Goal: Navigation & Orientation: Find specific page/section

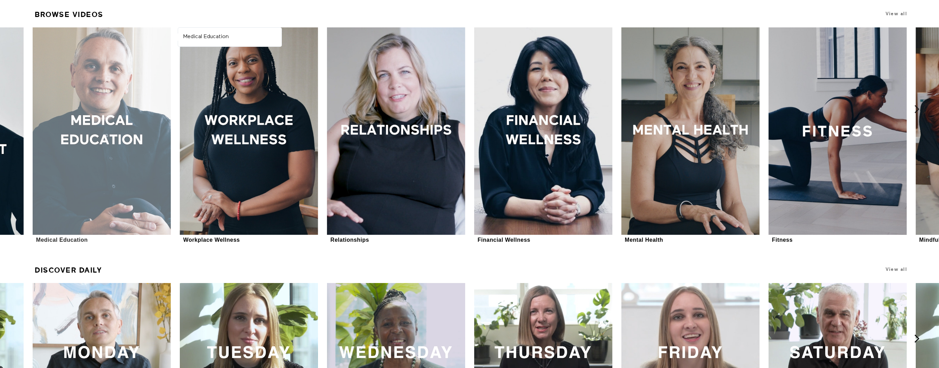
scroll to position [390, 0]
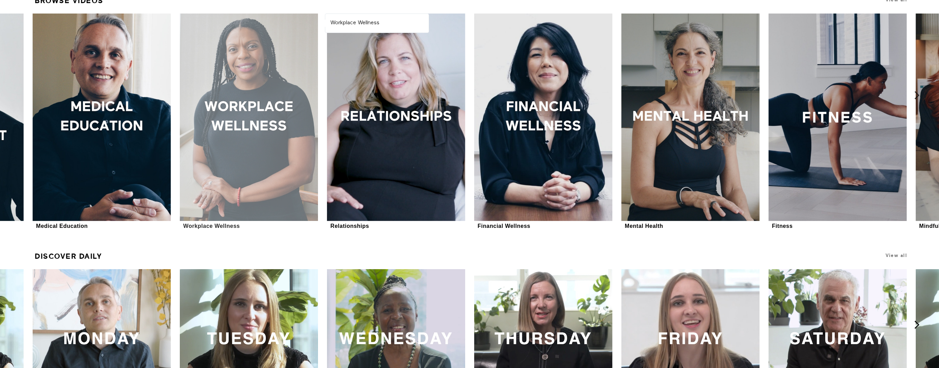
click at [223, 188] on div at bounding box center [249, 118] width 139 height 208
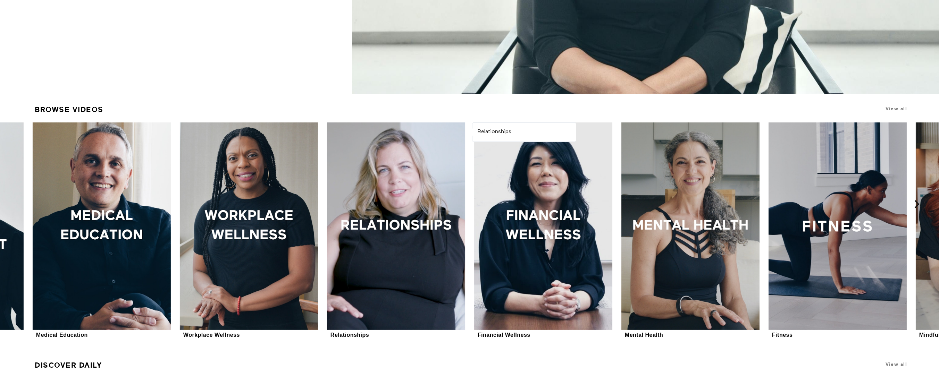
scroll to position [0, 0]
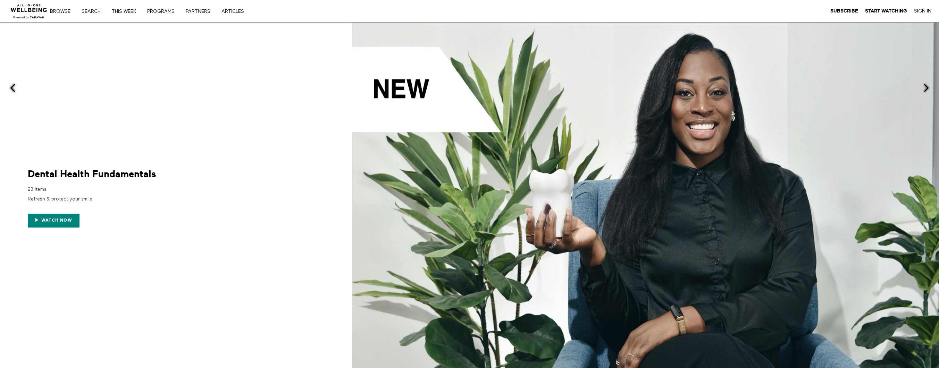
click at [28, 10] on img at bounding box center [29, 9] width 42 height 21
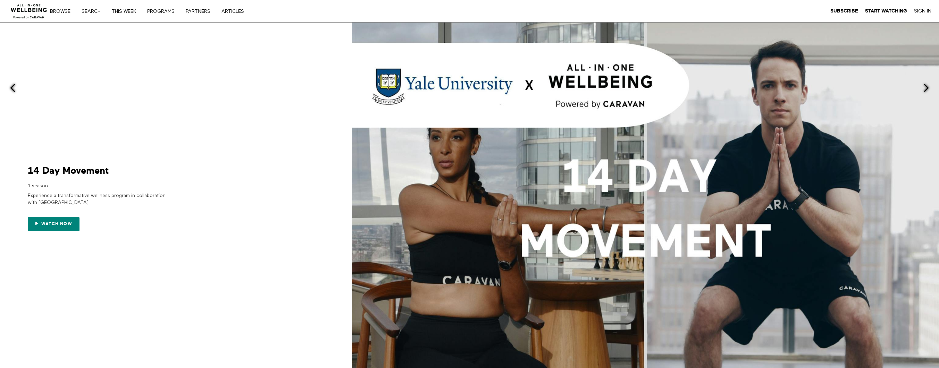
click at [30, 7] on img at bounding box center [29, 9] width 42 height 21
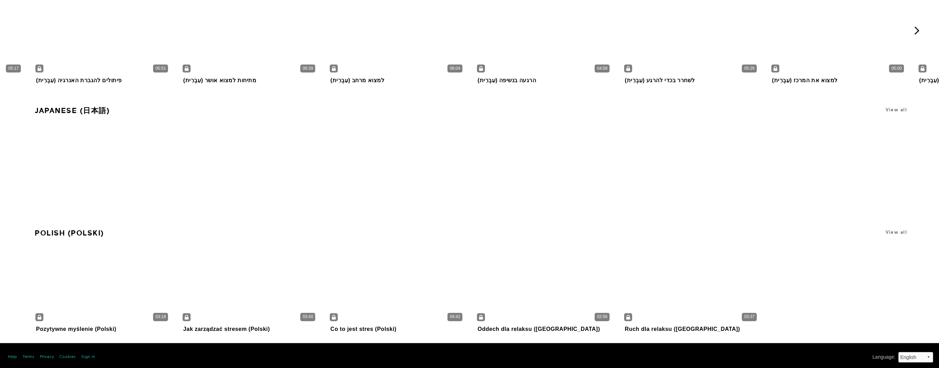
scroll to position [5254, 0]
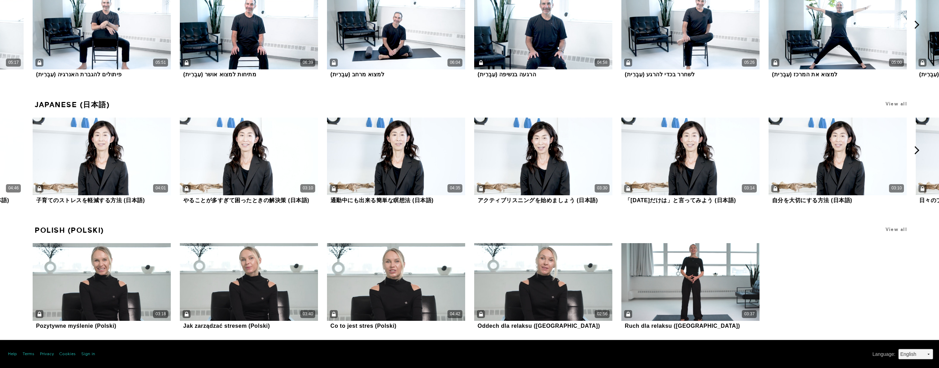
click at [924, 359] on select "Deutsch English Español Français Português" at bounding box center [916, 354] width 35 height 10
select select "es"
click at [899, 349] on select "Deutsch English Español Français Português" at bounding box center [916, 354] width 35 height 10
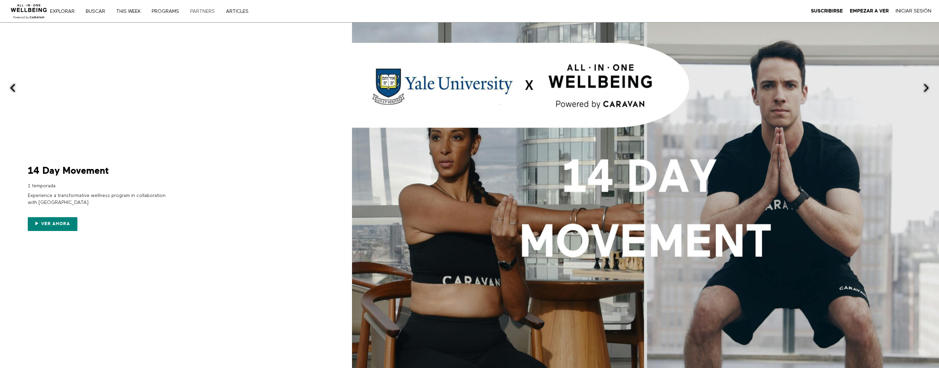
click at [212, 9] on link "PARTNERS" at bounding box center [205, 11] width 34 height 5
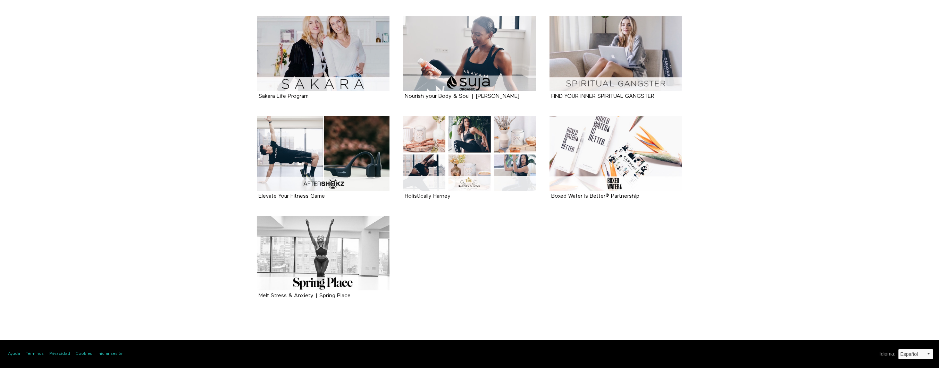
scroll to position [241, 0]
click at [917, 355] on select "Deutsch English Español Français Português" at bounding box center [916, 354] width 35 height 10
select select "en"
click at [899, 349] on select "Deutsch English Español Français Português" at bounding box center [916, 354] width 35 height 10
